Goal: Contribute content

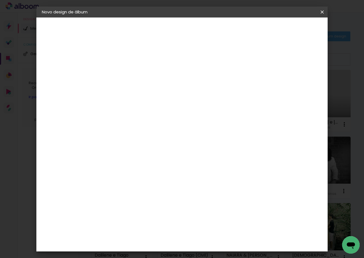
click at [287, 30] on span "Iniciar design" at bounding box center [275, 29] width 25 height 4
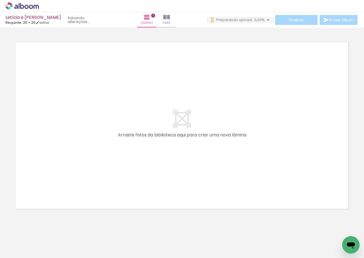
scroll to position [0, 631]
click at [264, 155] on quentale-layouter at bounding box center [182, 125] width 336 height 171
